Goal: Navigation & Orientation: Find specific page/section

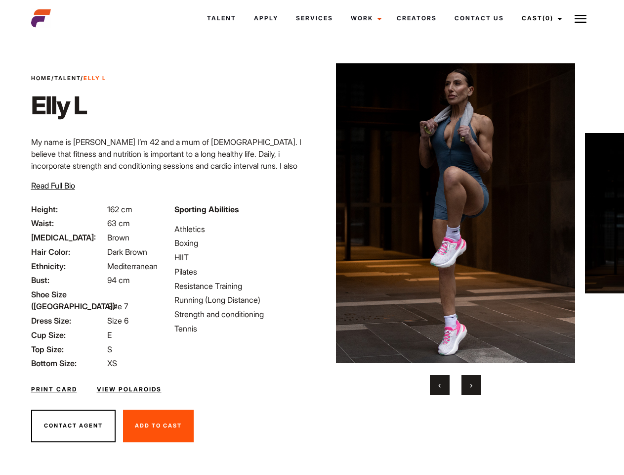
click at [539, 18] on link "Cast (0)" at bounding box center [540, 18] width 55 height 27
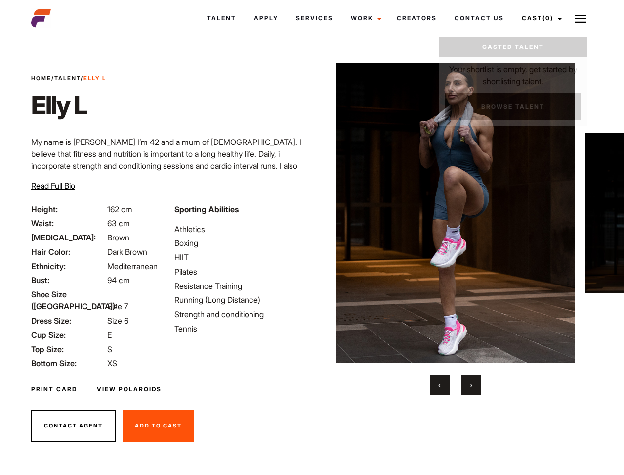
click at [581, 18] on img at bounding box center [581, 19] width 12 height 12
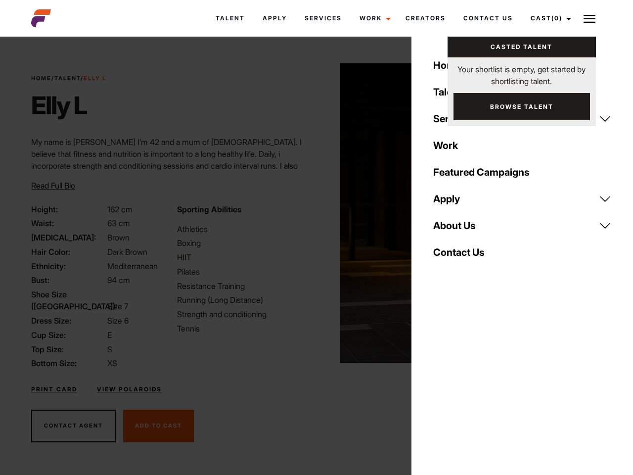
click at [455, 229] on img at bounding box center [460, 213] width 240 height 300
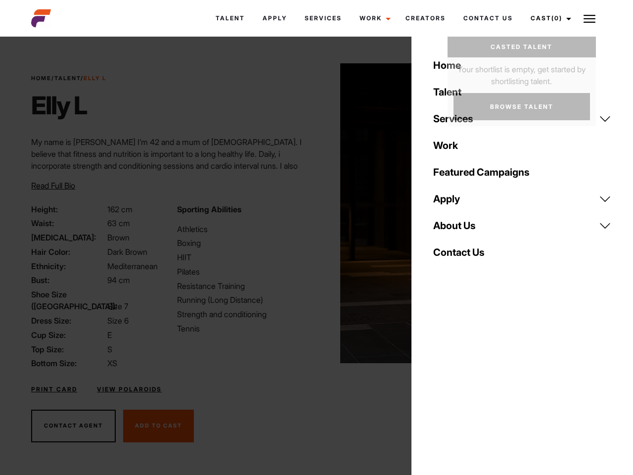
click at [312, 213] on div "Sporting Abilities Athletics Boxing HIIT Pilates Resistance Training Running (L…" at bounding box center [243, 286] width 145 height 166
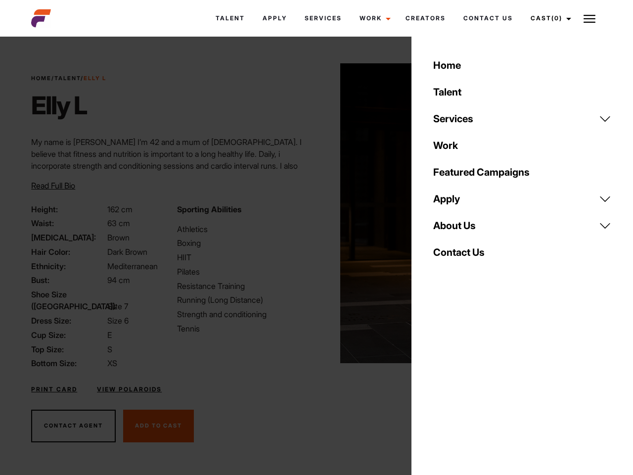
click at [440, 385] on div "Home Talent Services Talent Casting Photography Videography Creative Hair and M…" at bounding box center [522, 237] width 222 height 475
click at [472, 385] on div "Home Talent Services Talent Casting Photography Videography Creative Hair and M…" at bounding box center [522, 237] width 222 height 475
